Goal: Task Accomplishment & Management: Manage account settings

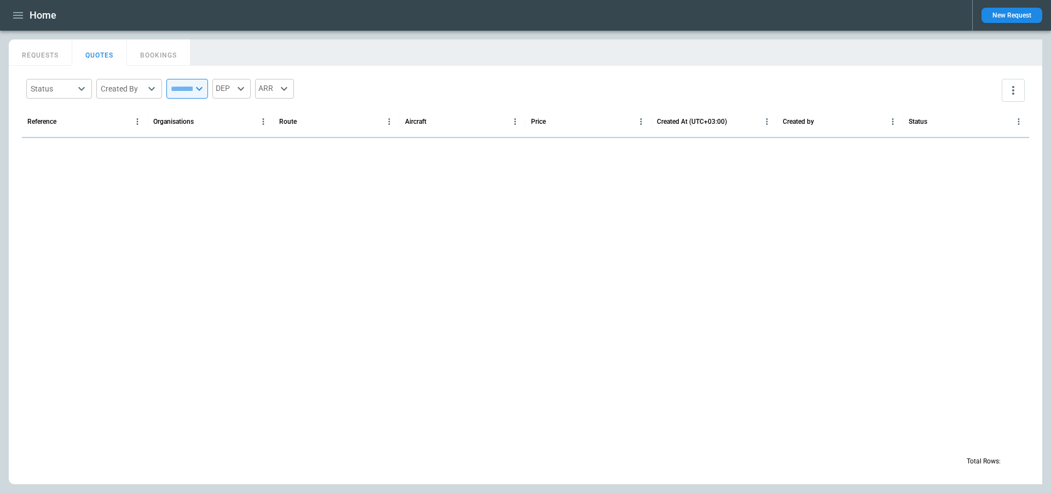
click at [19, 18] on icon "button" at bounding box center [18, 15] width 10 height 7
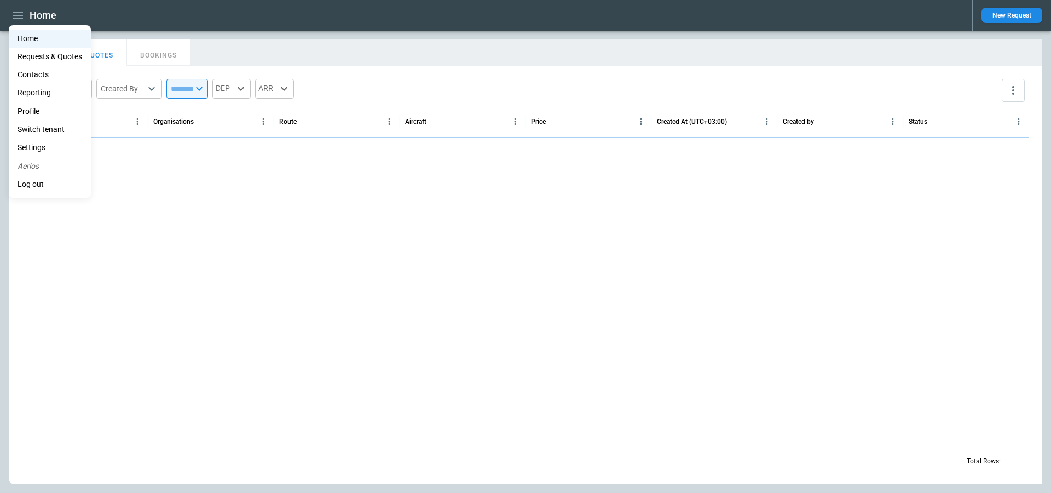
click at [47, 122] on li "Switch tenant" at bounding box center [50, 129] width 82 height 18
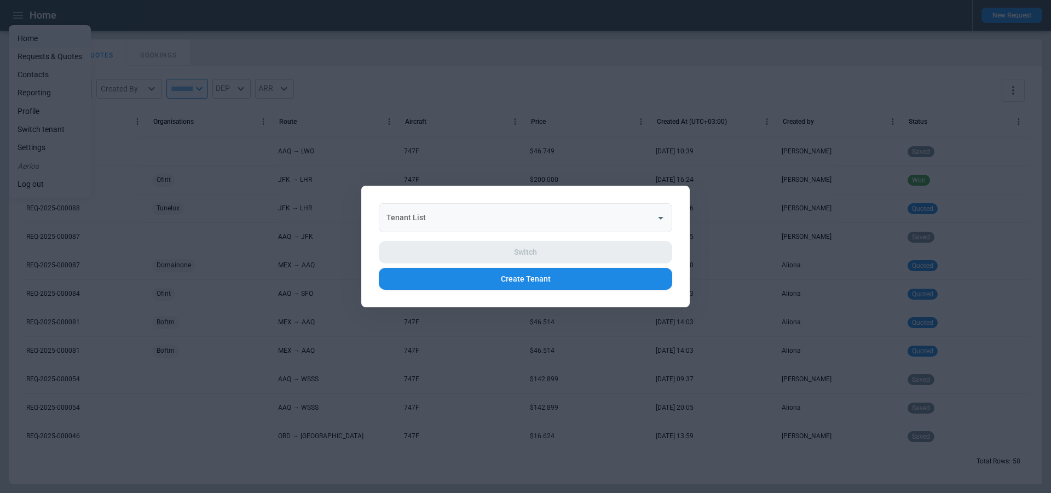
click at [413, 217] on div "Tenant List Tenant List" at bounding box center [525, 217] width 293 height 29
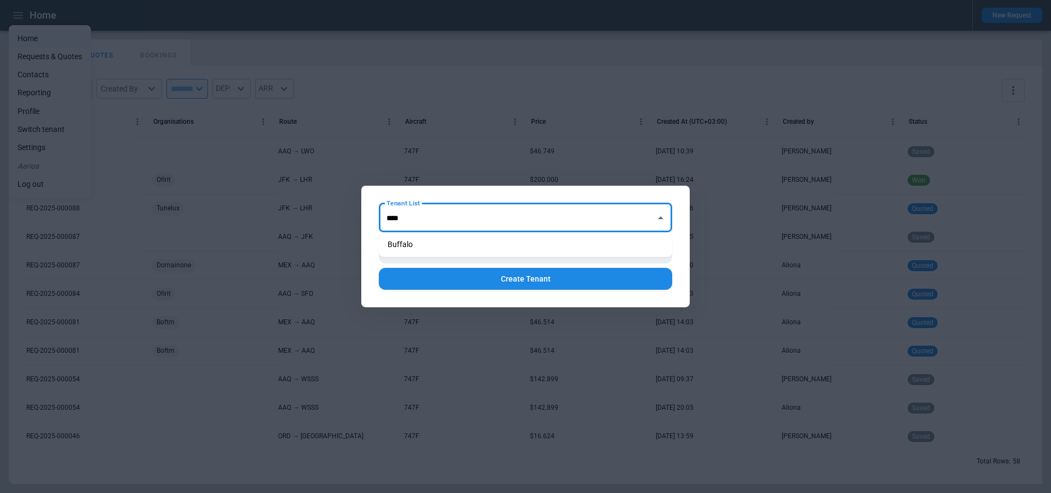
click at [426, 236] on li "Buffalo" at bounding box center [525, 244] width 293 height 16
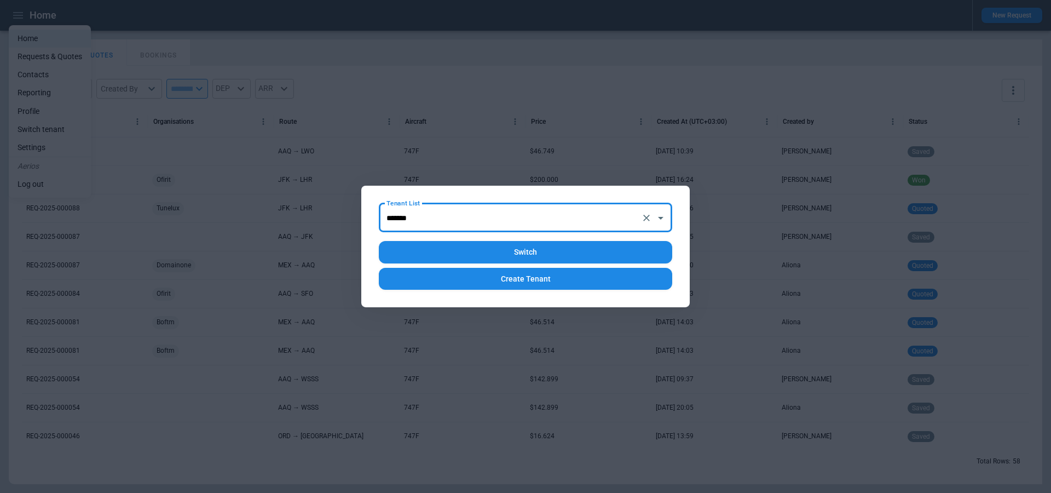
type input "*******"
click at [449, 250] on button "Switch" at bounding box center [525, 252] width 293 height 22
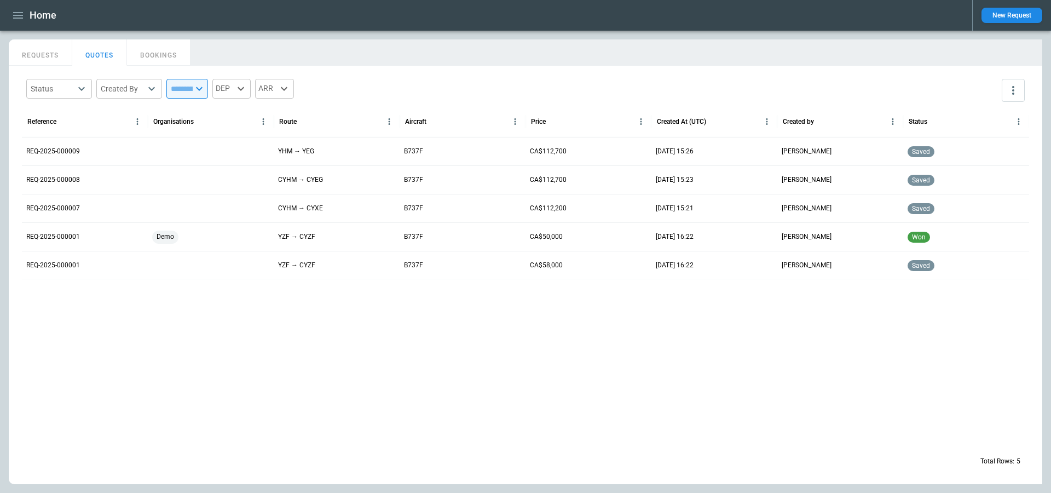
click at [49, 53] on button "REQUESTS" at bounding box center [40, 52] width 63 height 26
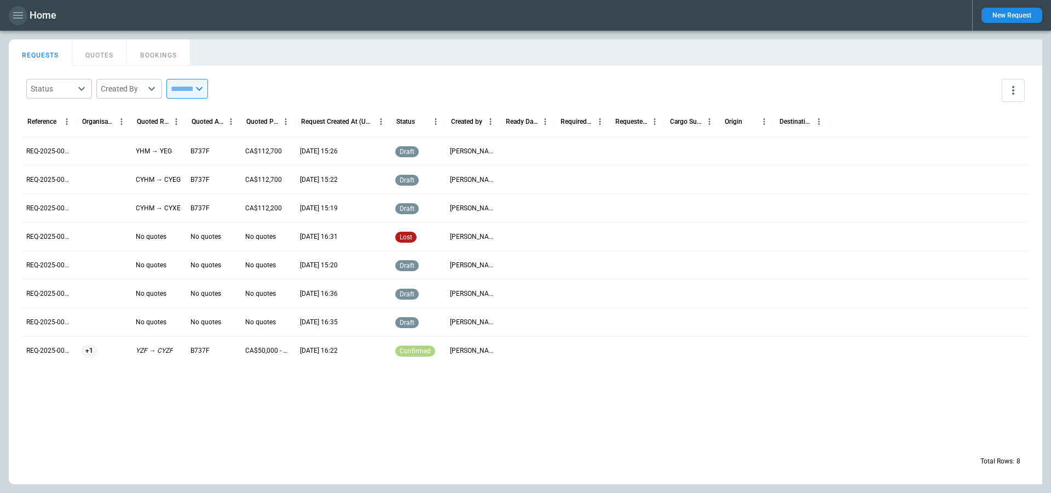
click at [16, 14] on icon "button" at bounding box center [17, 15] width 13 height 13
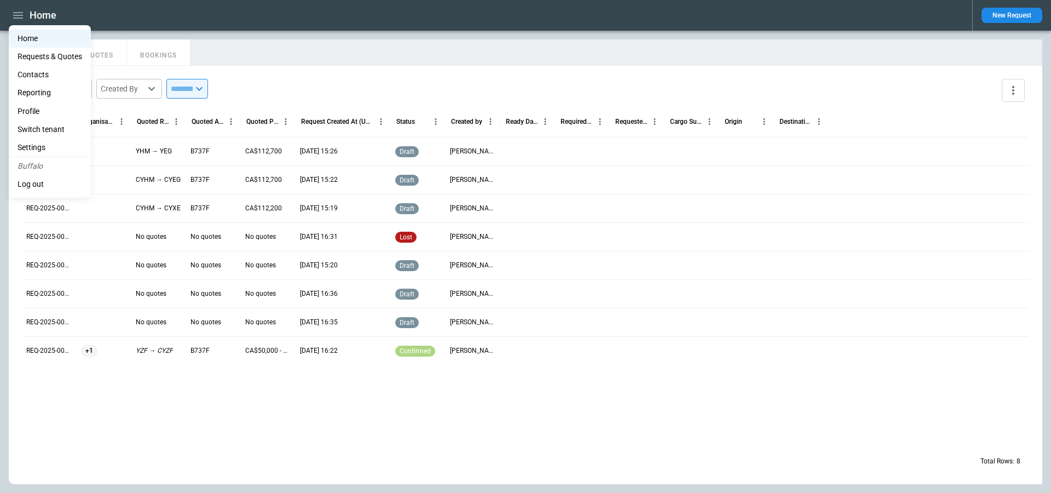
click at [62, 128] on li "Switch tenant" at bounding box center [50, 129] width 82 height 18
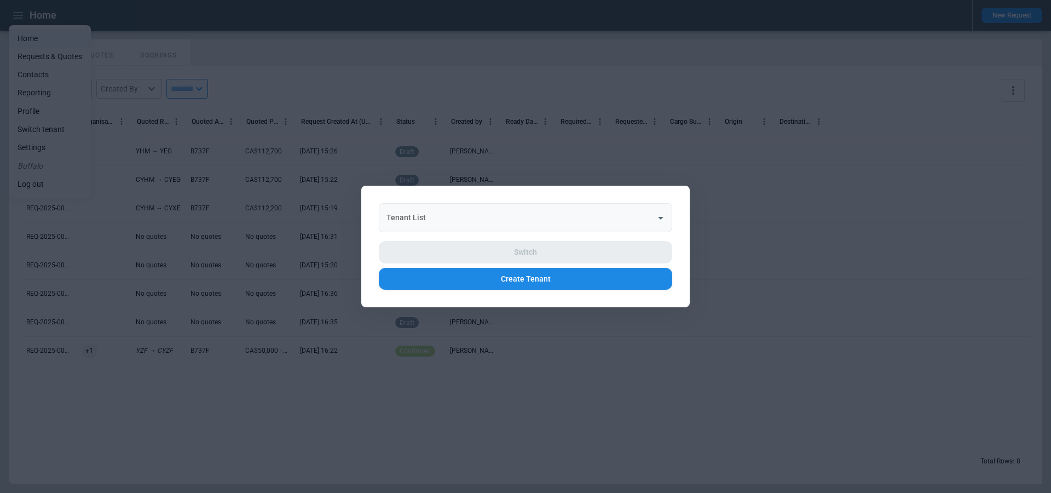
click at [423, 217] on div "Tenant List Tenant List" at bounding box center [525, 217] width 293 height 29
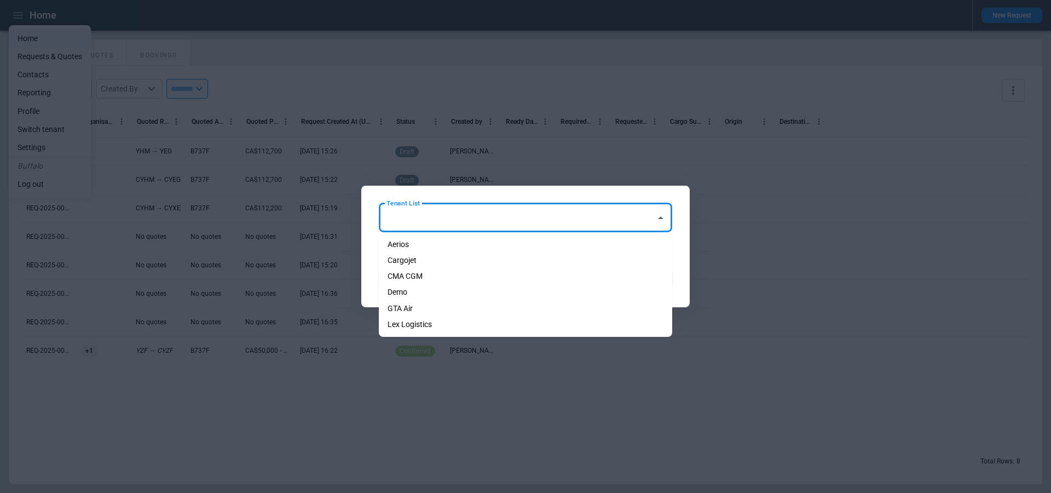
click at [423, 237] on li "Aerios" at bounding box center [525, 244] width 293 height 16
type input "******"
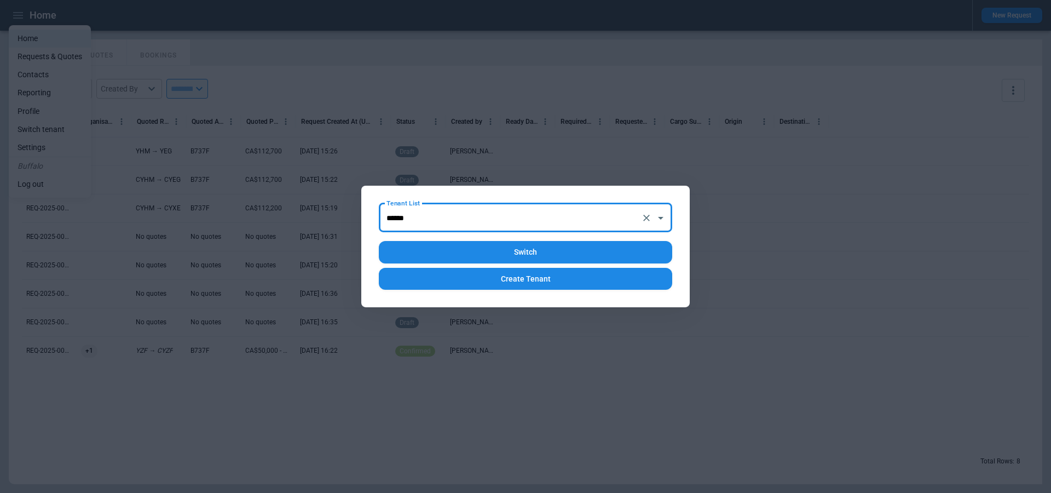
click at [447, 244] on button "Switch" at bounding box center [525, 252] width 293 height 22
